Goal: Task Accomplishment & Management: Manage account settings

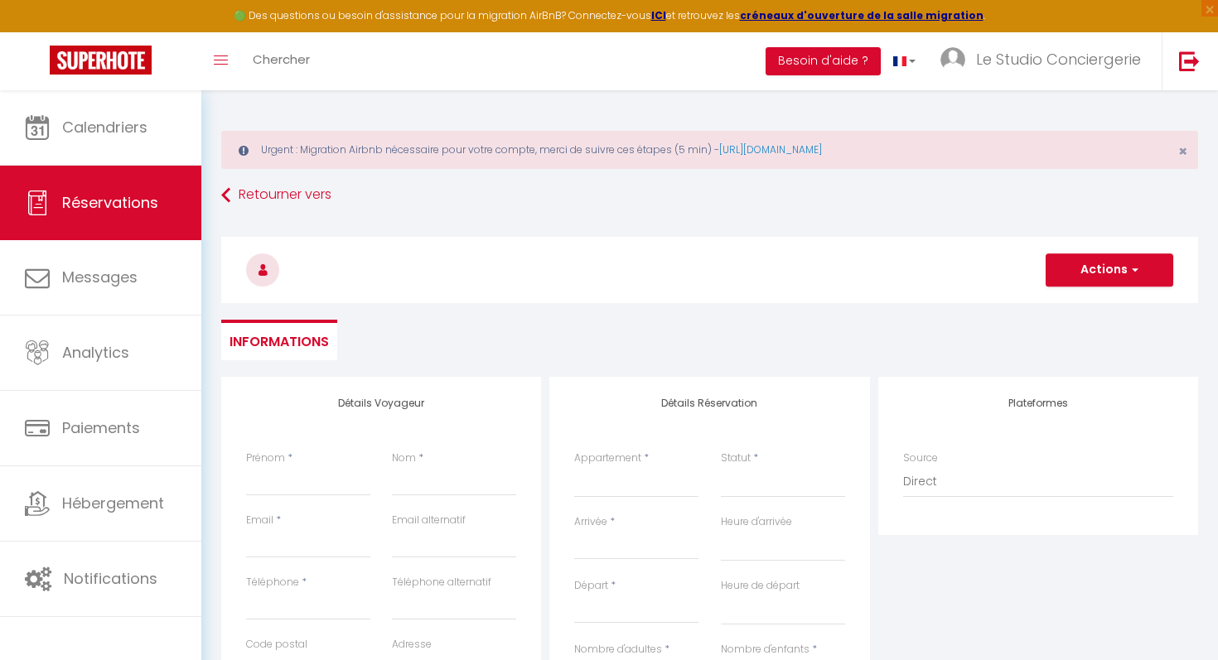
select select
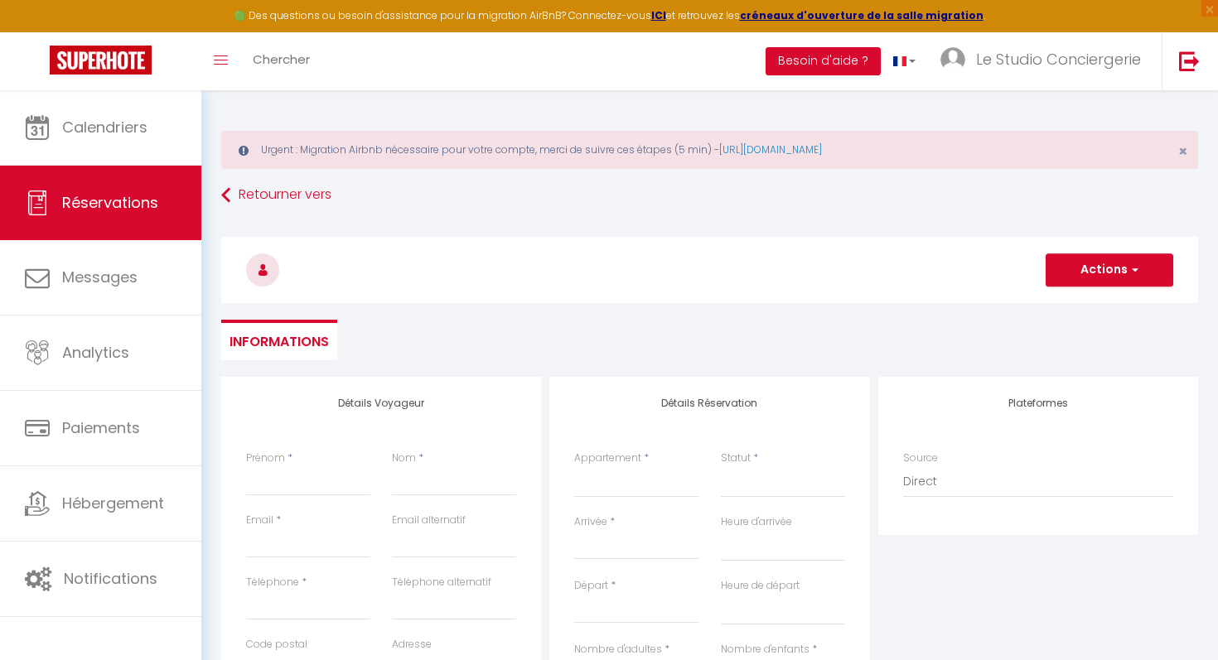
select select
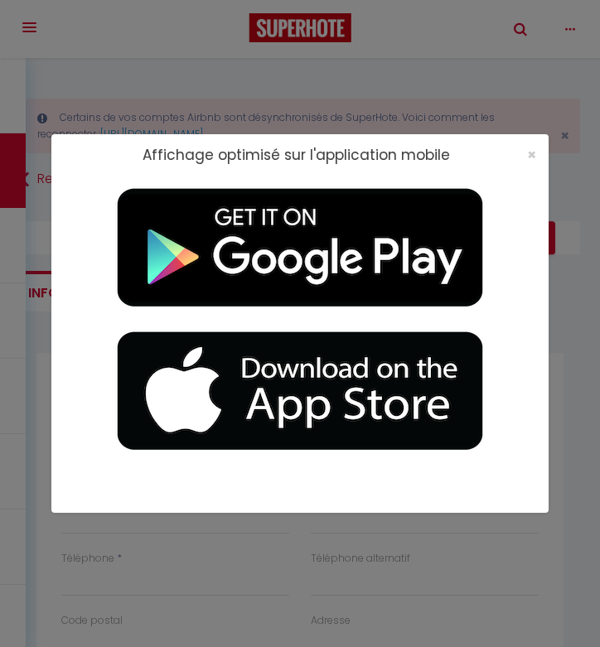
select select
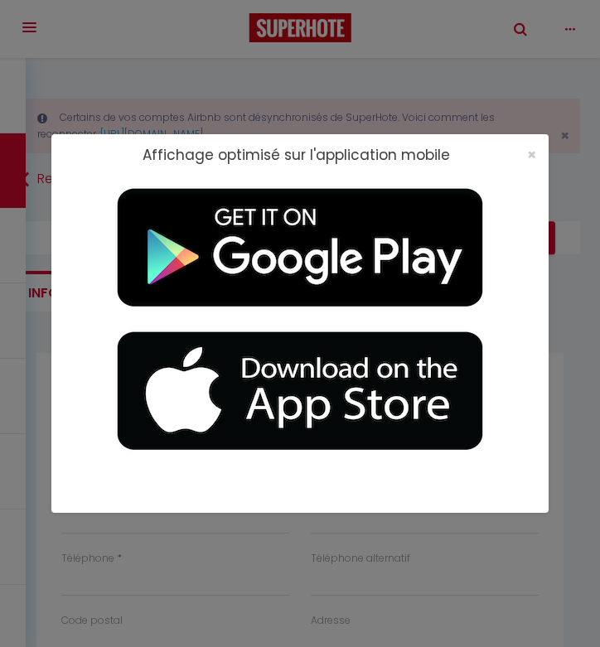
select select
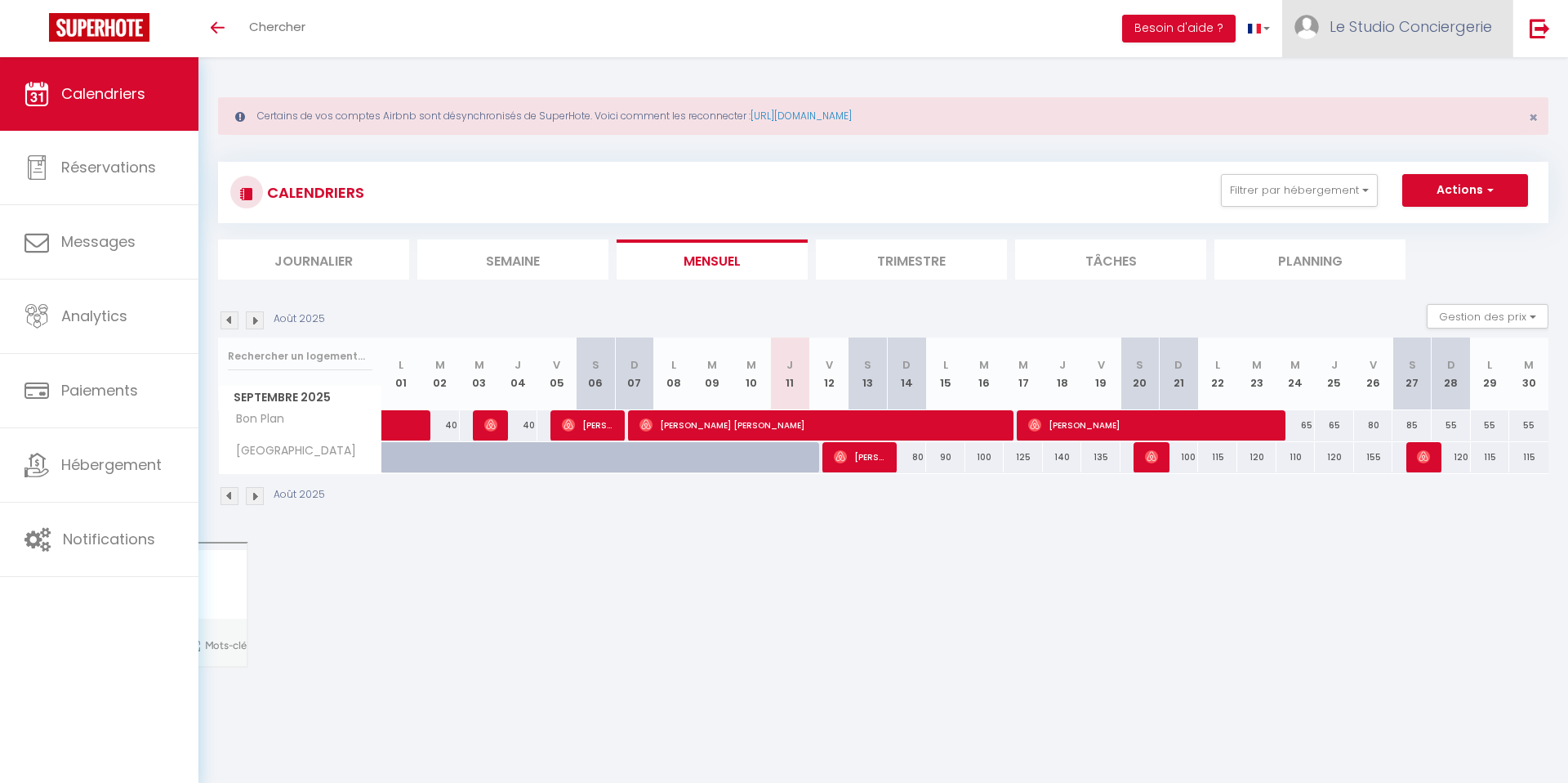
click at [1375, 31] on span "Le Studio Conciergerie" at bounding box center [1410, 27] width 163 height 21
click at [1428, 84] on link "Paramètres" at bounding box center [1447, 82] width 121 height 28
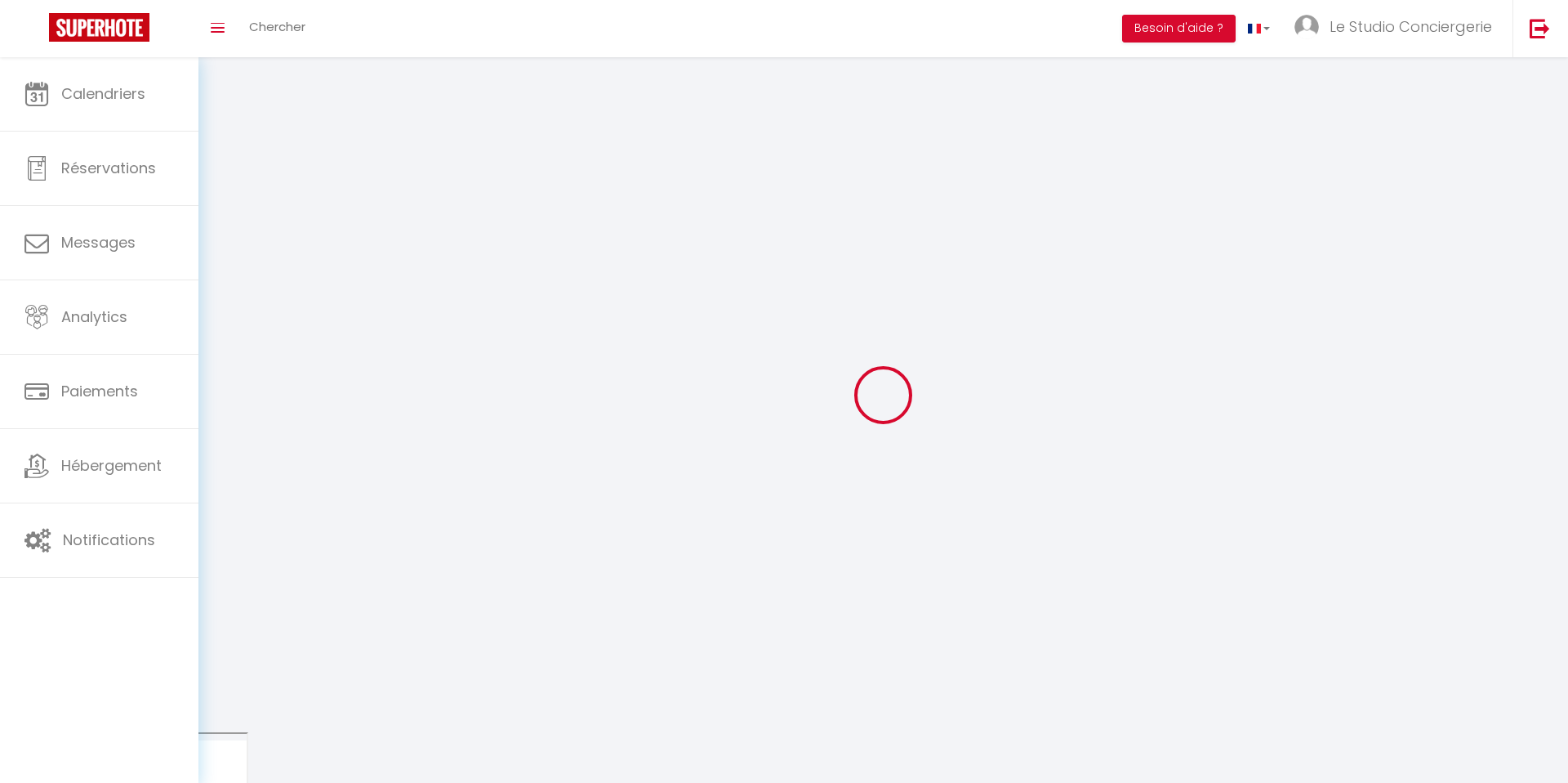
select select "28"
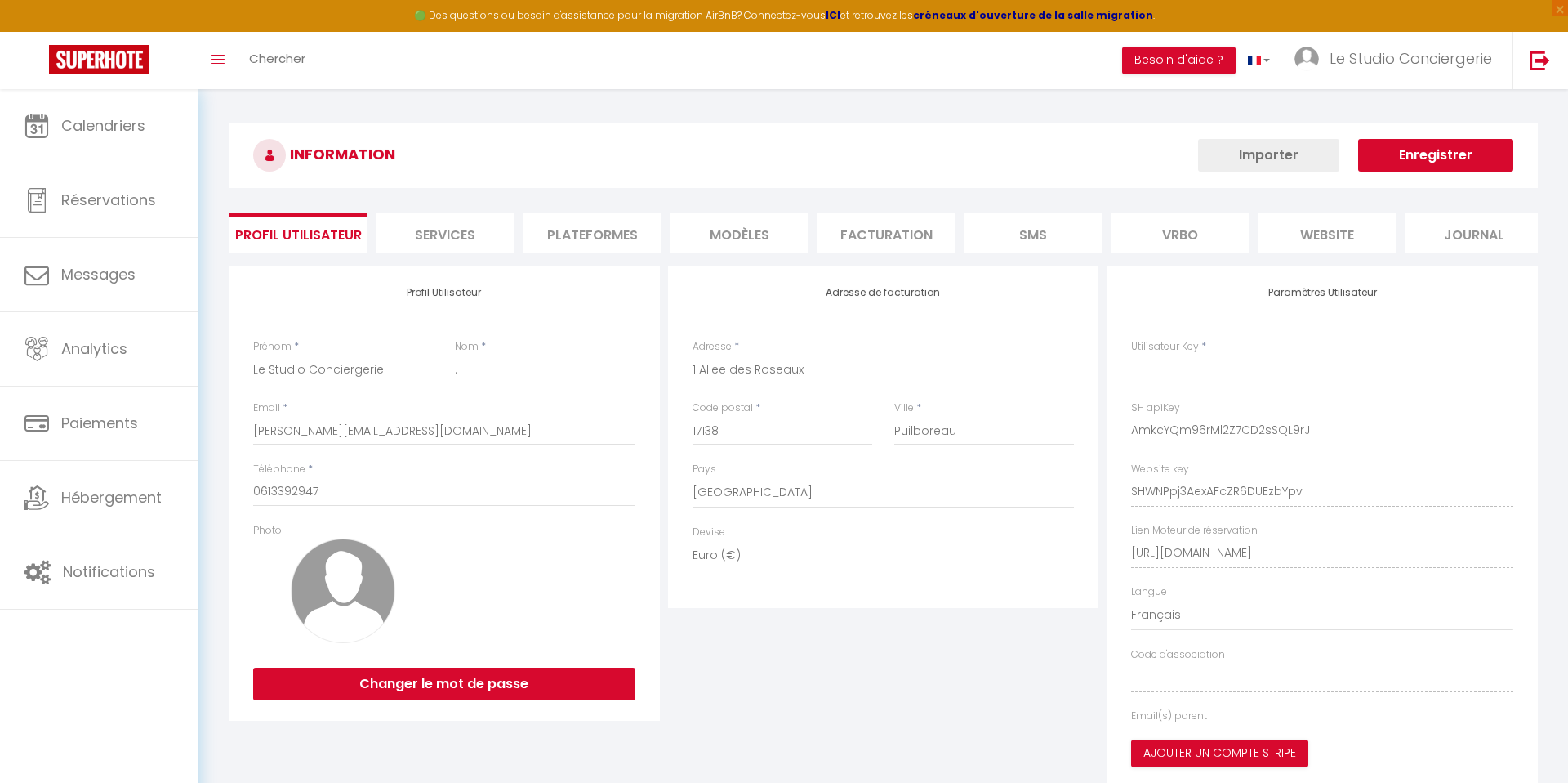
type input "AmkcYQm96rMl2Z7CD2sSQL9rJ"
type input "SHWNPpj3AexAFcZR6DUEzbYpv"
type input "[URL][DOMAIN_NAME]"
select select "fr"
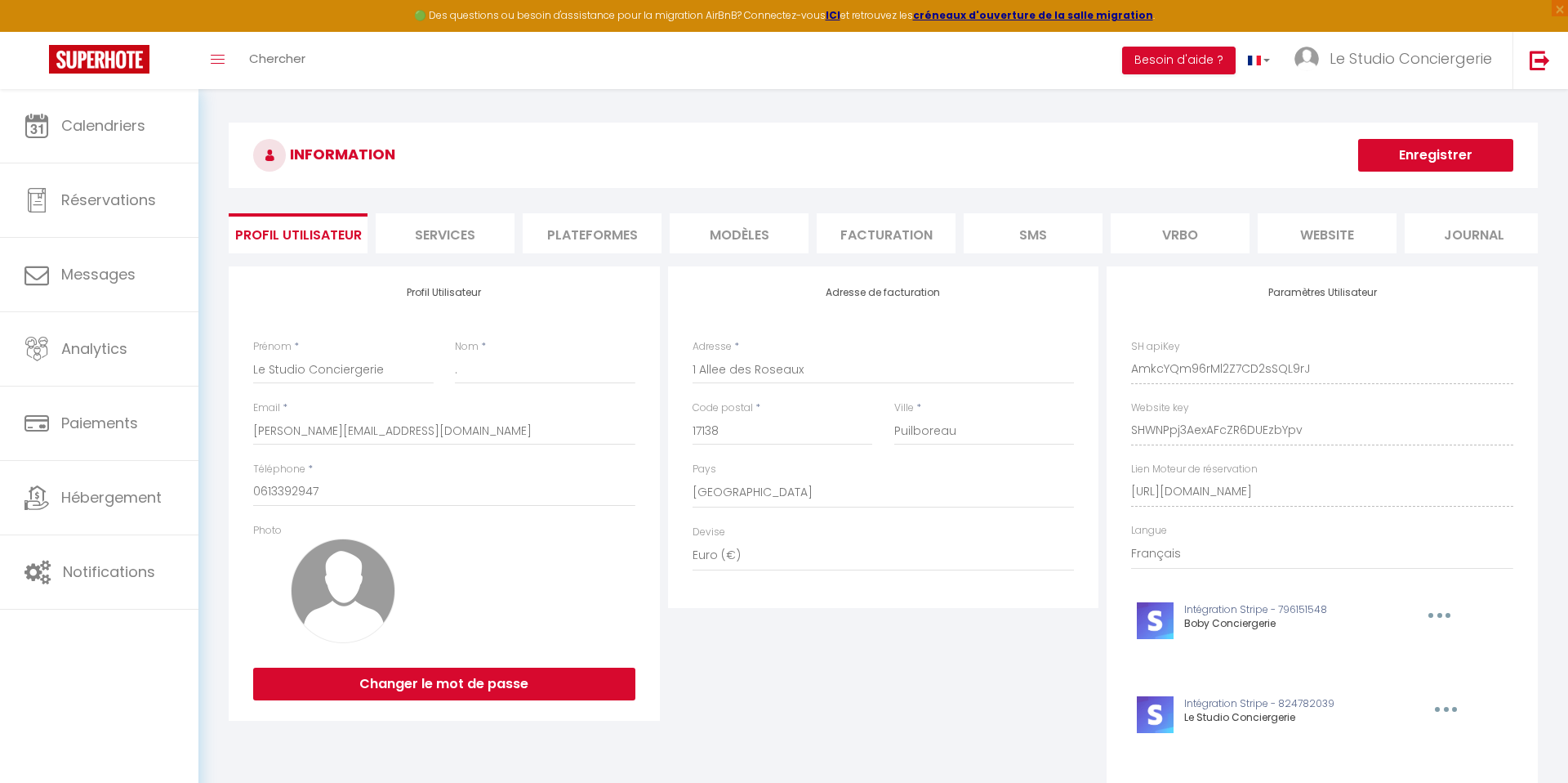
click at [579, 238] on li "Plateformes" at bounding box center [591, 233] width 139 height 40
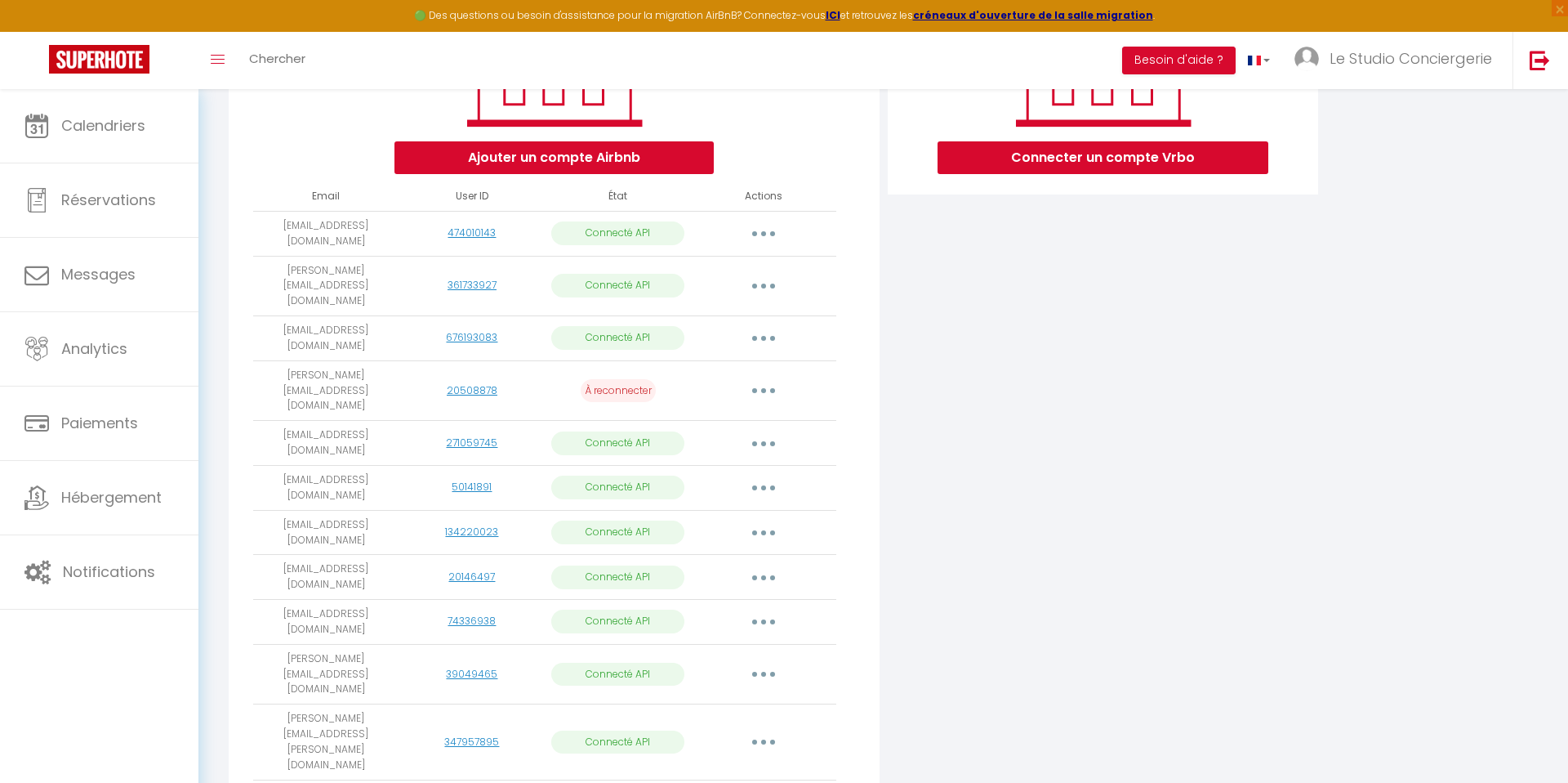
scroll to position [316, 0]
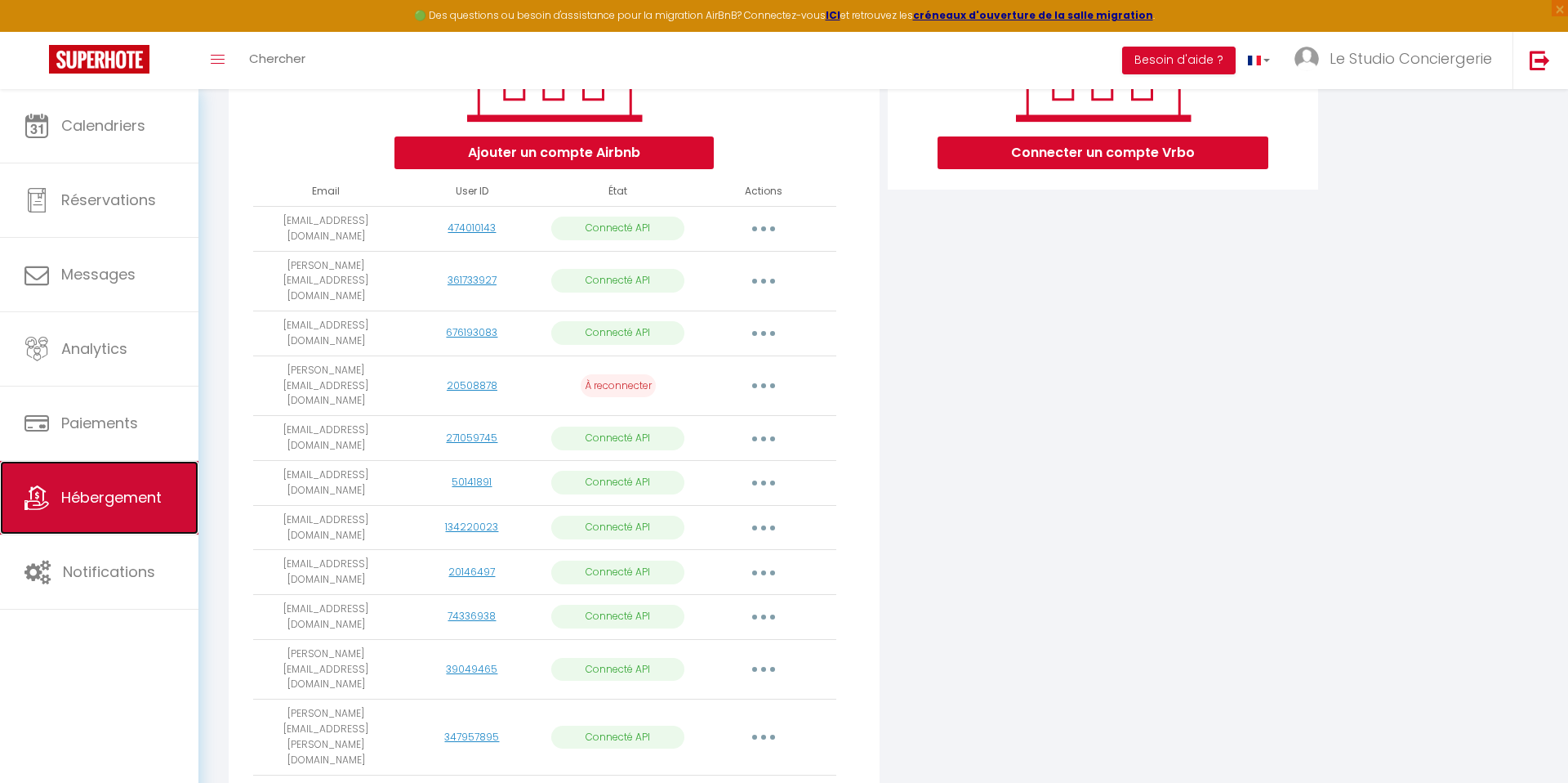
click at [77, 500] on span "Hébergement" at bounding box center [111, 497] width 101 height 21
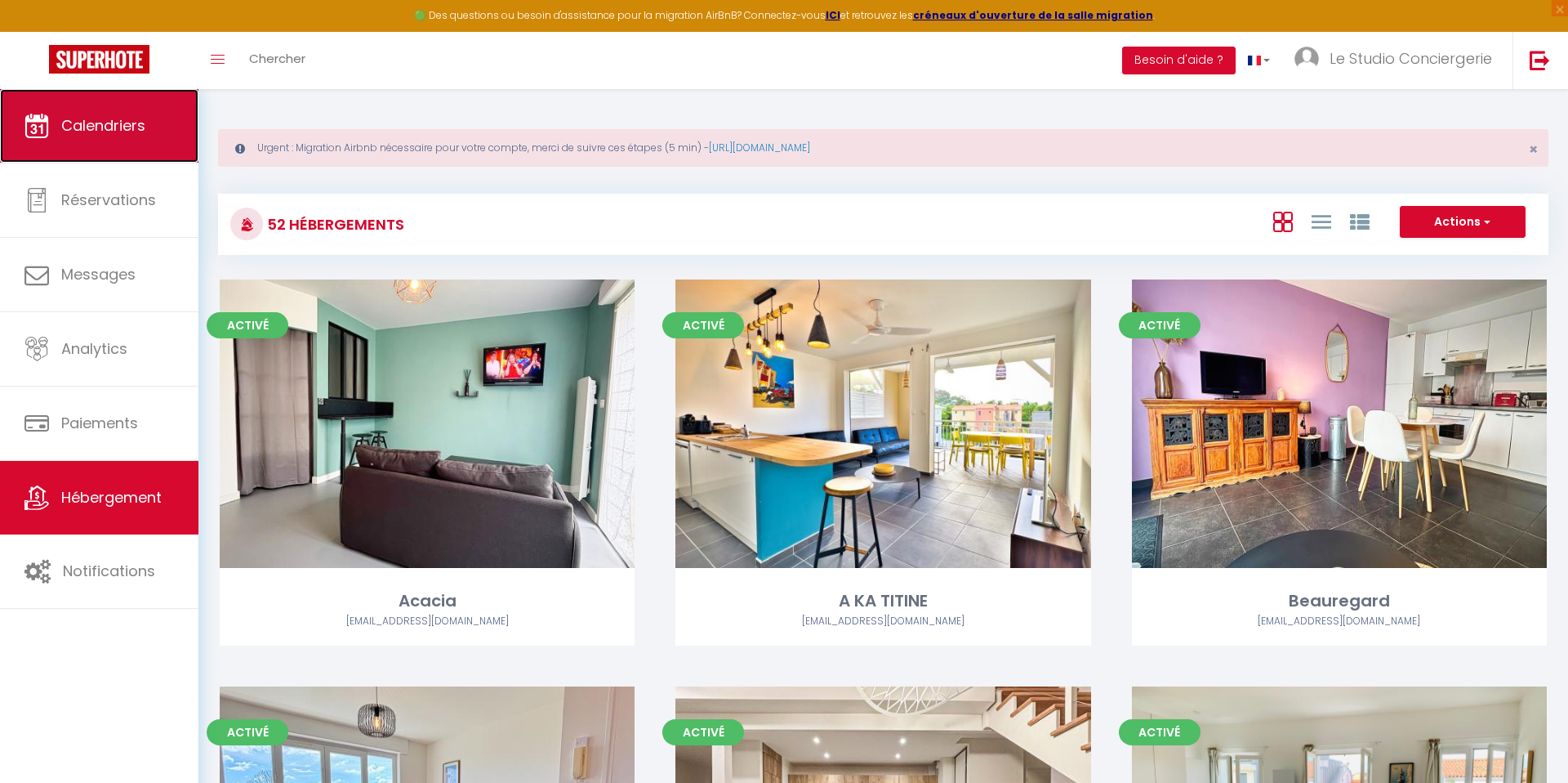
click at [135, 152] on link "Calendriers" at bounding box center [99, 125] width 198 height 74
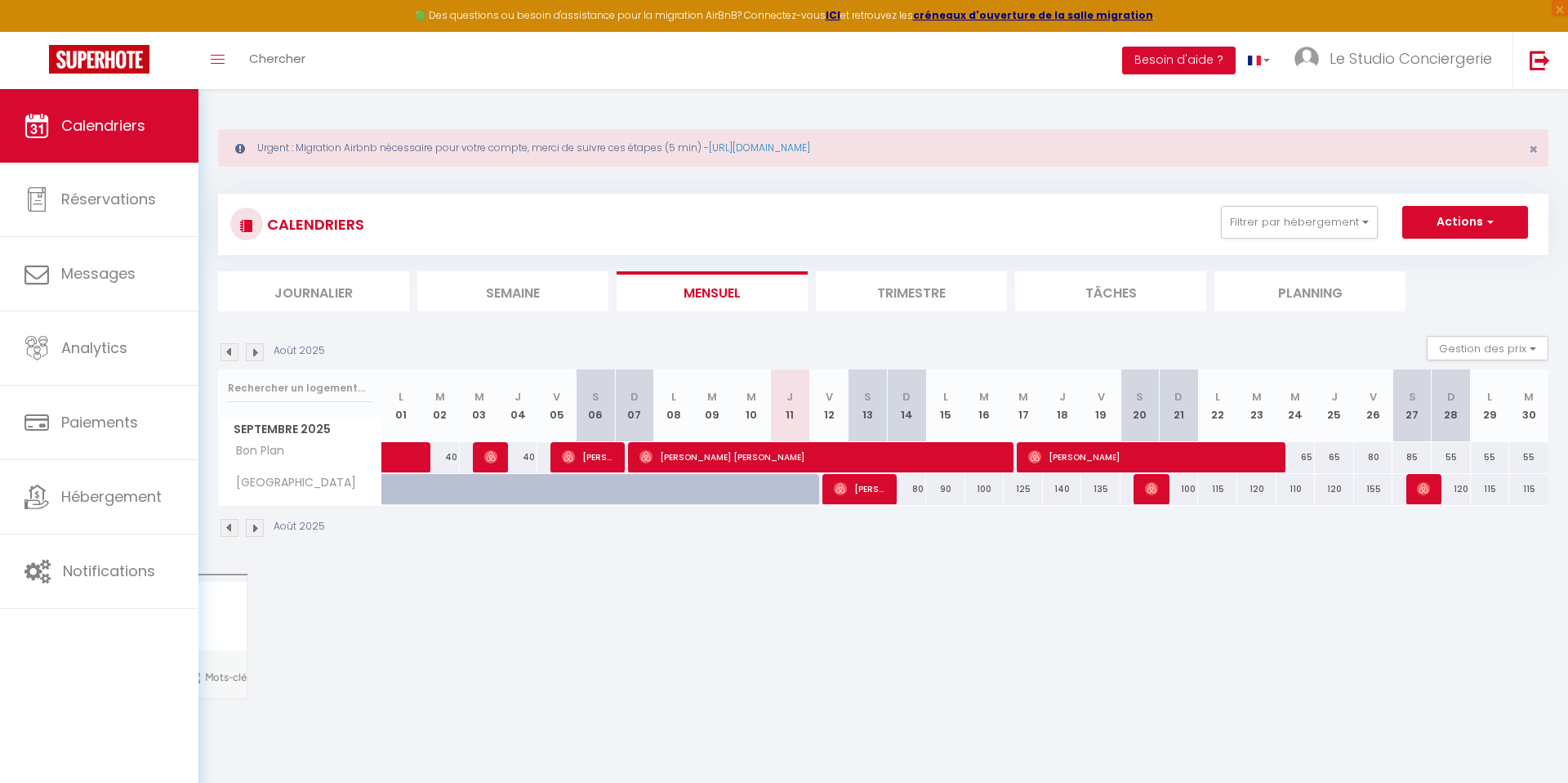
click at [476, 510] on div "Août 2025" at bounding box center [883, 530] width 1330 height 48
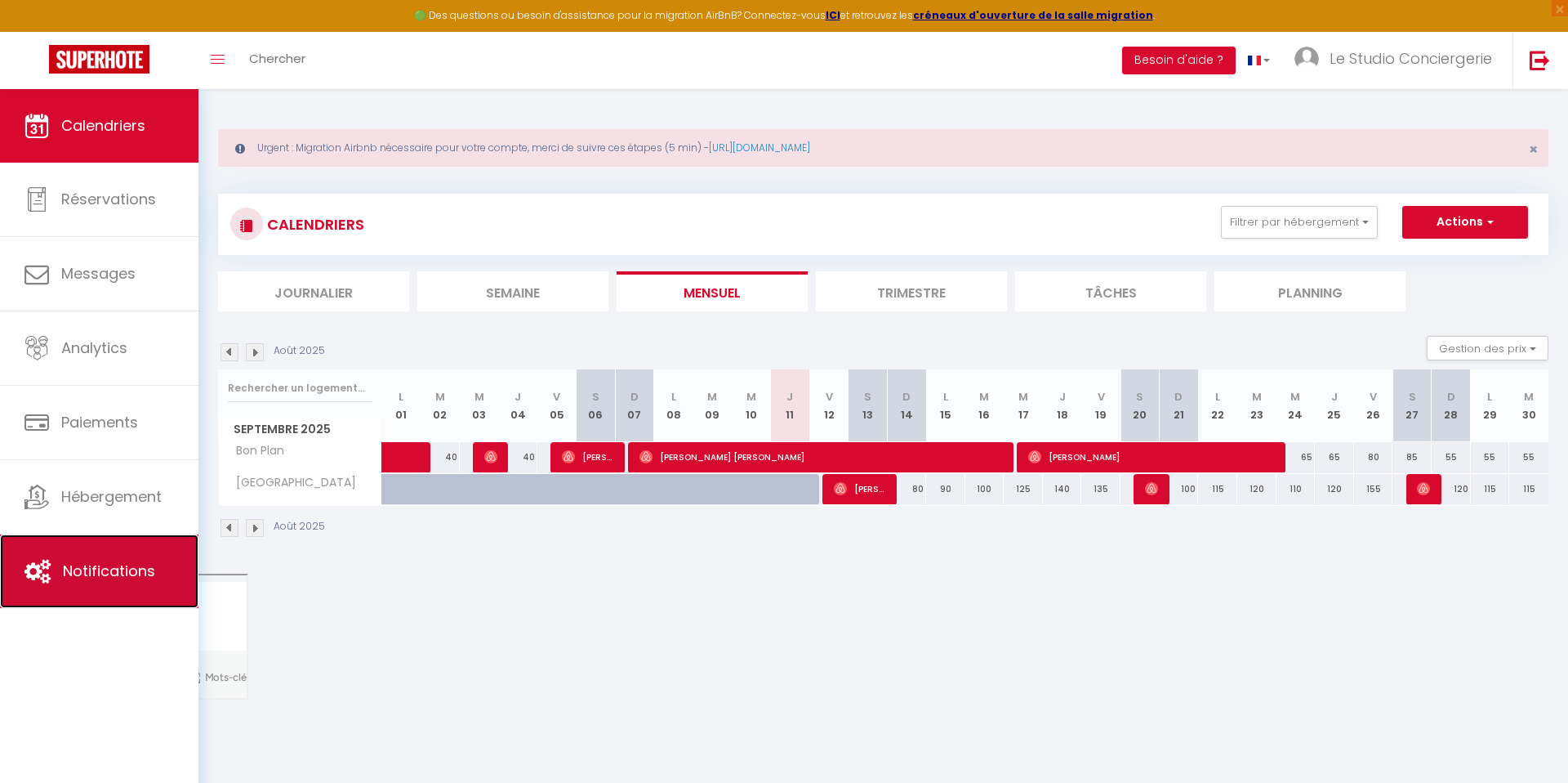
click at [75, 579] on span "Notifications" at bounding box center [109, 570] width 93 height 21
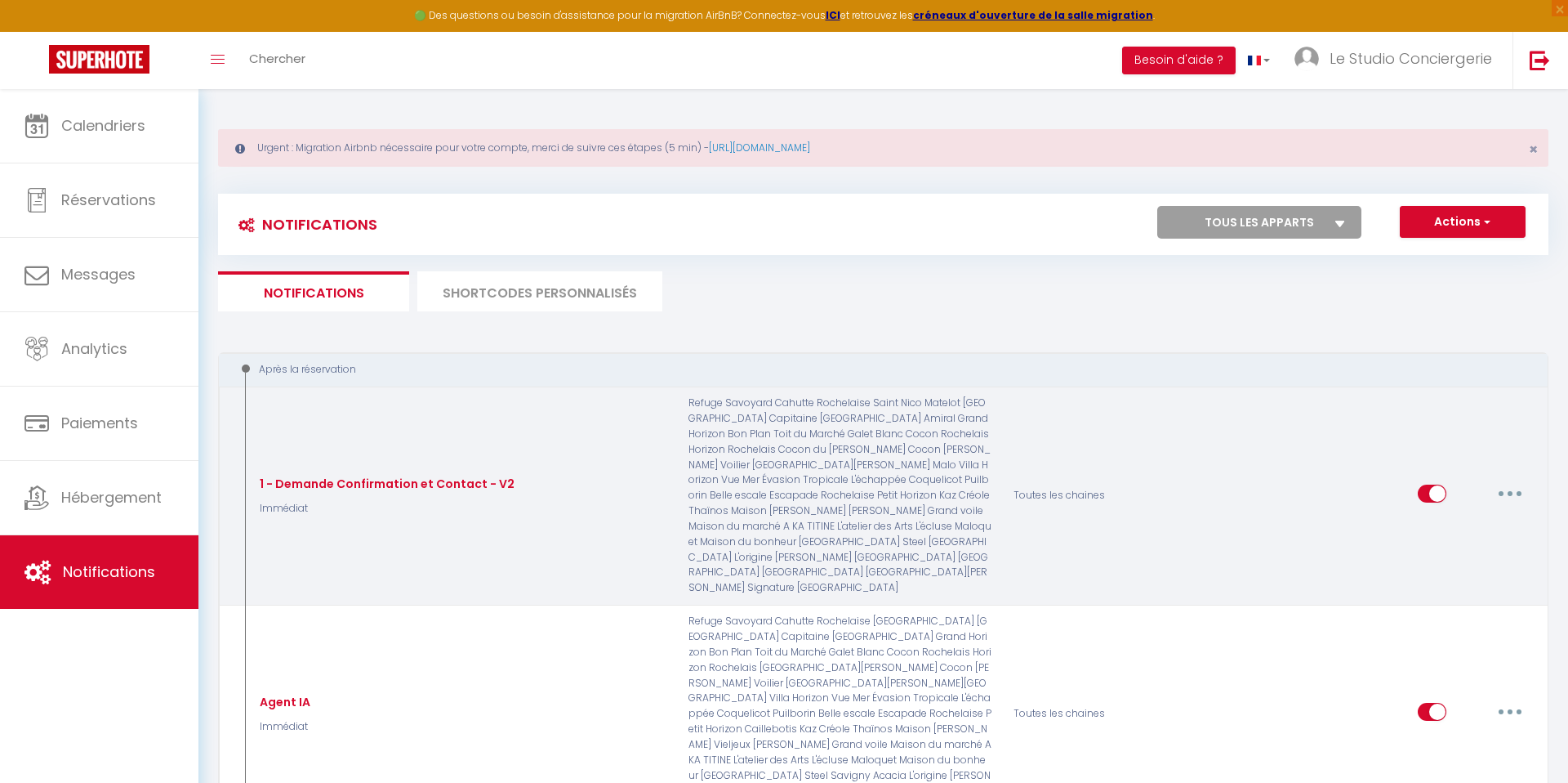
click at [1509, 480] on button "button" at bounding box center [1510, 493] width 45 height 27
